Goal: Information Seeking & Learning: Learn about a topic

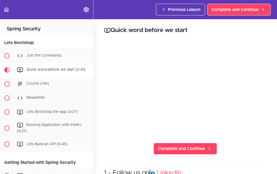
scroll to position [41, 0]
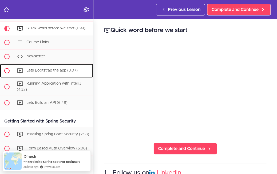
click at [47, 67] on div "Lets Bootstrap the app (3:07)" at bounding box center [53, 71] width 79 height 12
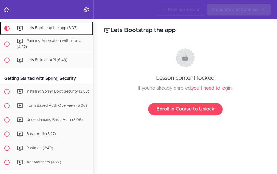
scroll to position [85, 0]
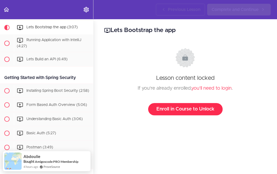
click at [196, 106] on link "Enroll in Course to Unlock" at bounding box center [185, 109] width 74 height 12
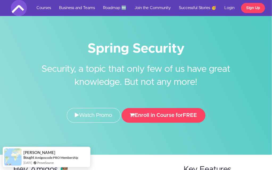
drag, startPoint x: 104, startPoint y: 128, endPoint x: 220, endPoint y: 76, distance: 127.3
click at [220, 76] on div "Spring Security Security, a topic that only few of us have great knowledge. But…" at bounding box center [136, 77] width 272 height 155
click at [231, 11] on link "Login" at bounding box center [230, 8] width 18 height 16
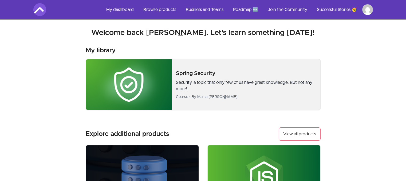
click at [142, 73] on img at bounding box center [129, 84] width 86 height 51
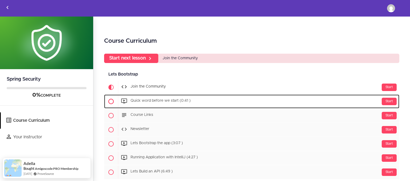
click at [143, 102] on span "Quick word before we start (0:41 )" at bounding box center [160, 101] width 60 height 4
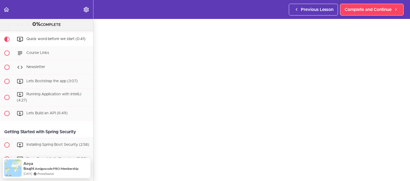
scroll to position [23, 0]
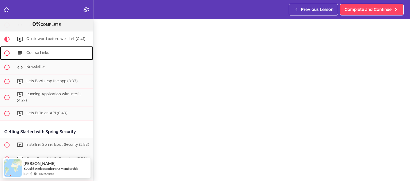
click at [47, 58] on div "Course Links" at bounding box center [53, 53] width 79 height 12
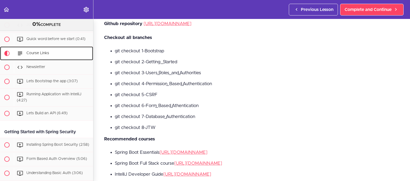
click at [60, 53] on div "Course Links" at bounding box center [53, 53] width 79 height 12
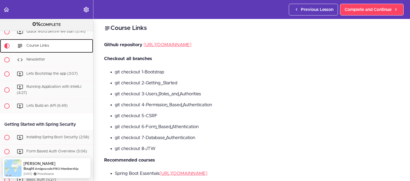
scroll to position [2, 0]
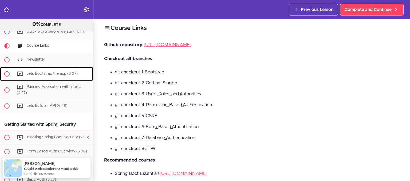
click at [69, 70] on div "Lets Bootstrap the app (3:07)" at bounding box center [53, 74] width 79 height 12
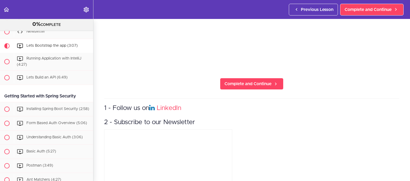
scroll to position [140, 0]
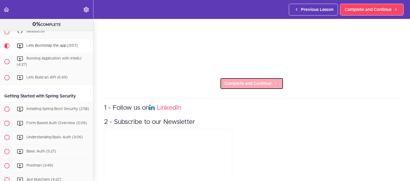
click at [260, 80] on span "Complete and Continue" at bounding box center [247, 83] width 47 height 6
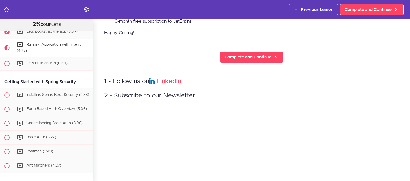
scroll to position [325, 0]
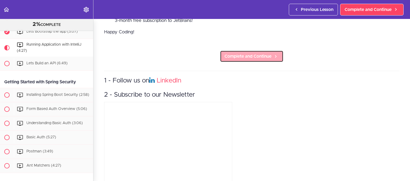
click at [262, 59] on span "Complete and Continue" at bounding box center [247, 56] width 47 height 6
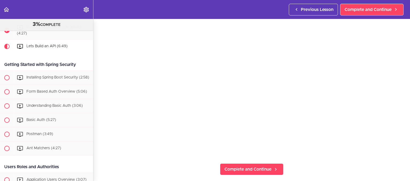
scroll to position [54, 0]
